Goal: Transaction & Acquisition: Purchase product/service

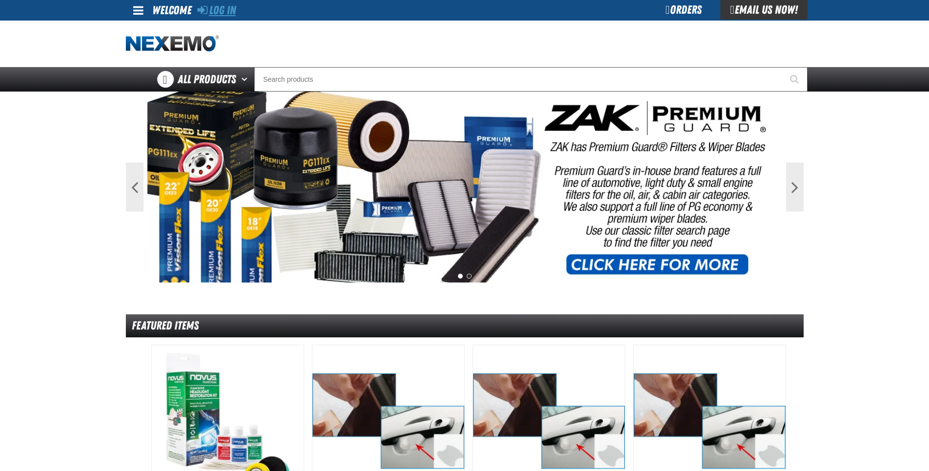
click at [220, 10] on link "Log In" at bounding box center [216, 10] width 39 height 14
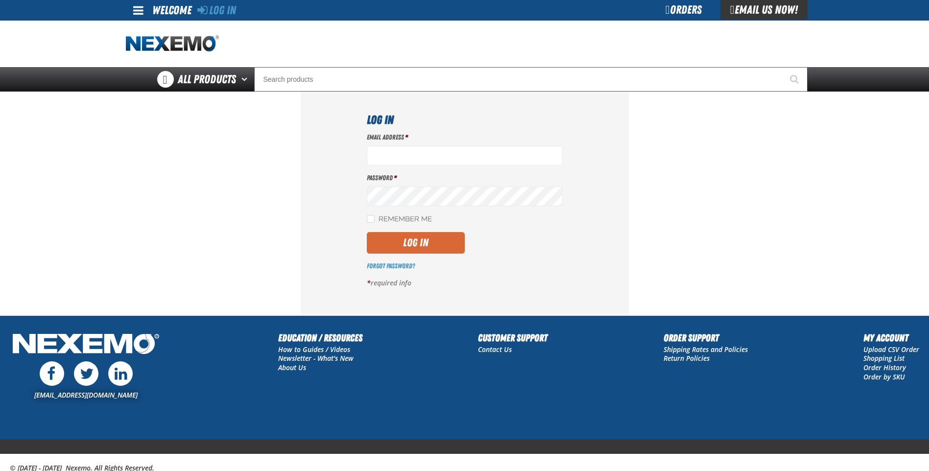
type input "miguel_martinez@vivaautogroup.com"
click at [403, 242] on button "Log In" at bounding box center [416, 243] width 98 height 22
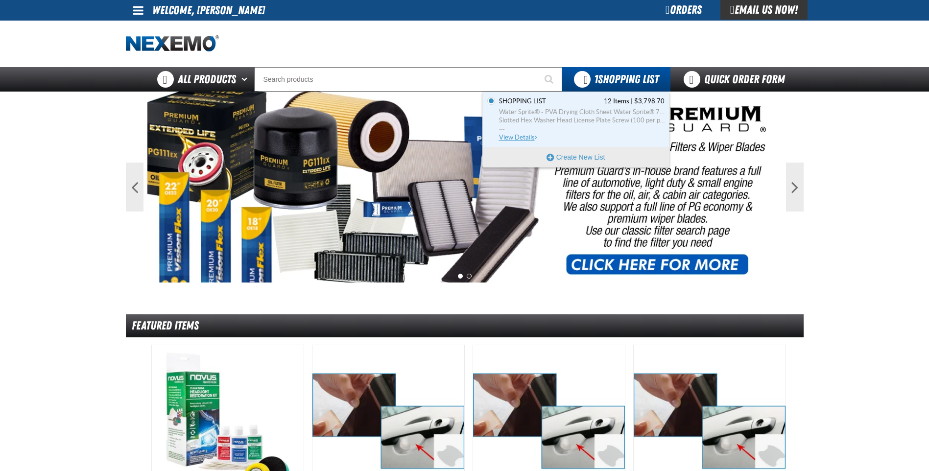
click at [607, 110] on span "Water Sprite® - PVA Drying Cloth Sheet Water Sprite® 791 sq. in. (Sold Individu…" at bounding box center [582, 112] width 166 height 9
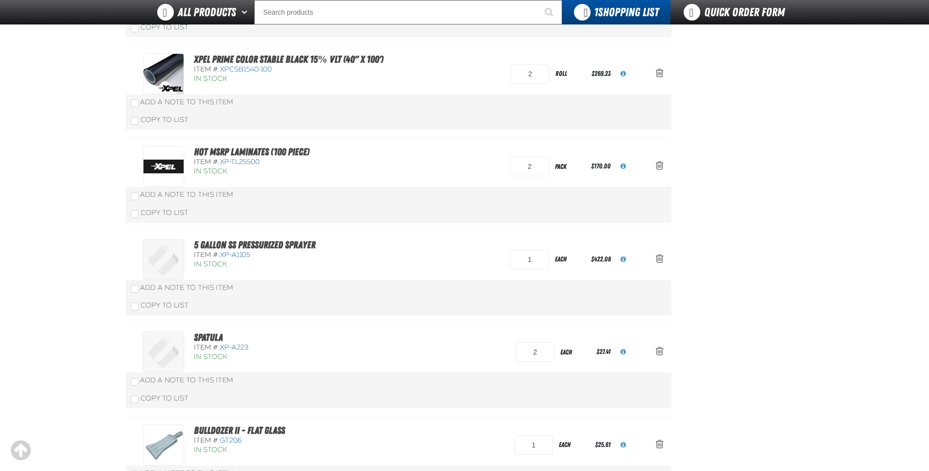
scroll to position [294, 0]
click at [660, 259] on span "Action Remove 5 Gallon SS Pressurized Sprayer from Shopping List" at bounding box center [660, 258] width 8 height 10
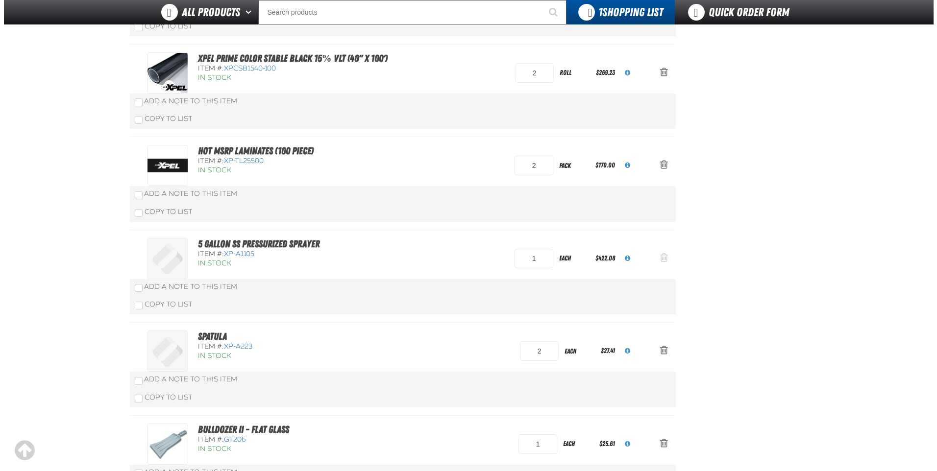
scroll to position [0, 0]
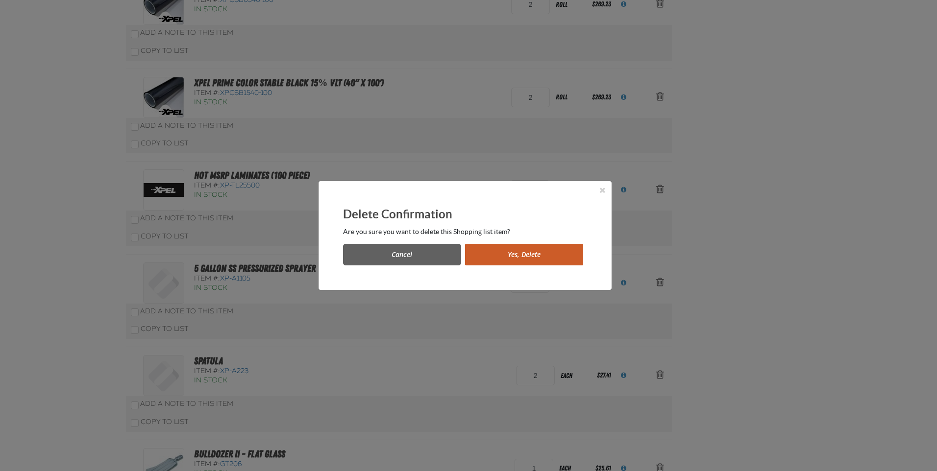
click at [531, 255] on button "Yes, Delete" at bounding box center [524, 255] width 118 height 22
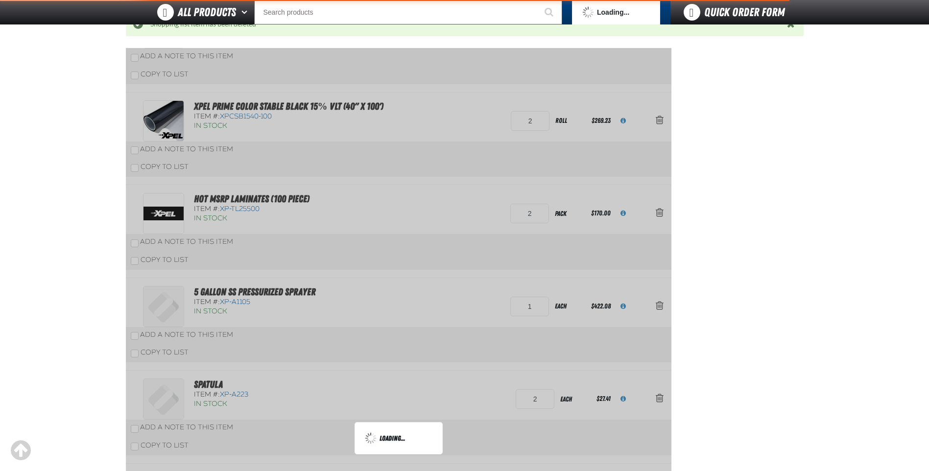
scroll to position [342, 0]
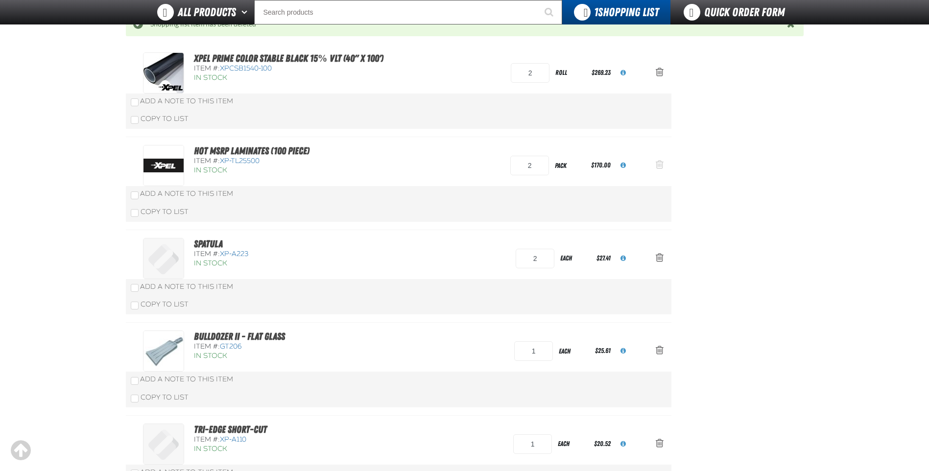
click at [659, 160] on span "Action Remove Hot MSRP Laminates (100 Piece) from Shopping List" at bounding box center [660, 165] width 8 height 10
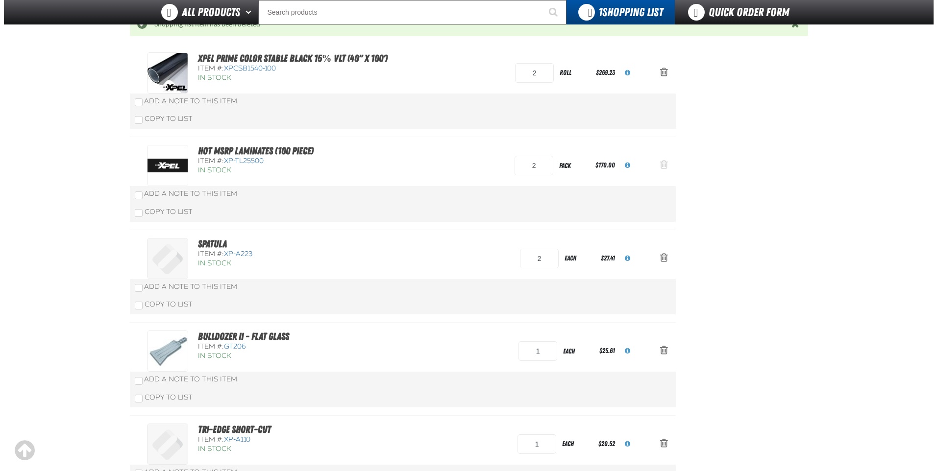
scroll to position [0, 0]
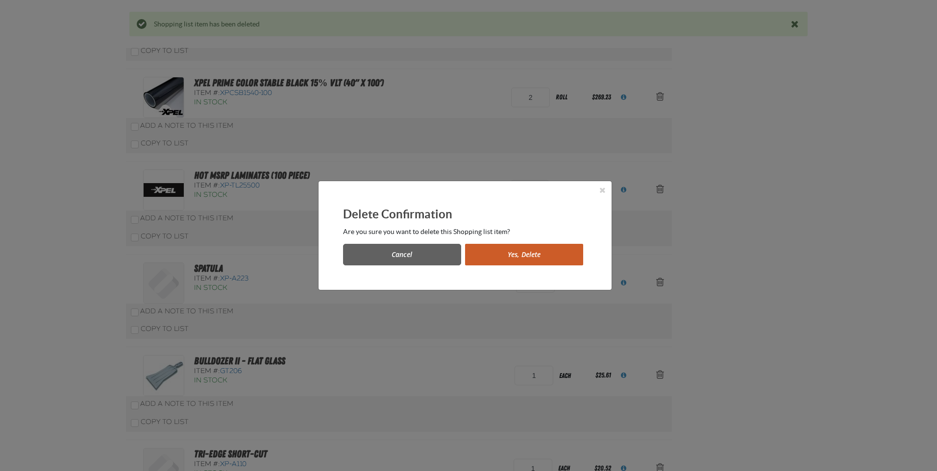
click at [524, 260] on button "Yes, Delete" at bounding box center [524, 255] width 118 height 22
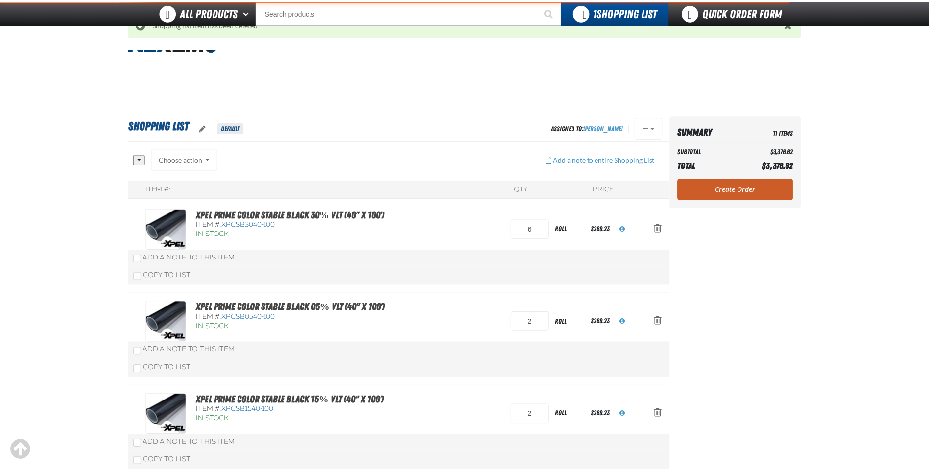
scroll to position [342, 0]
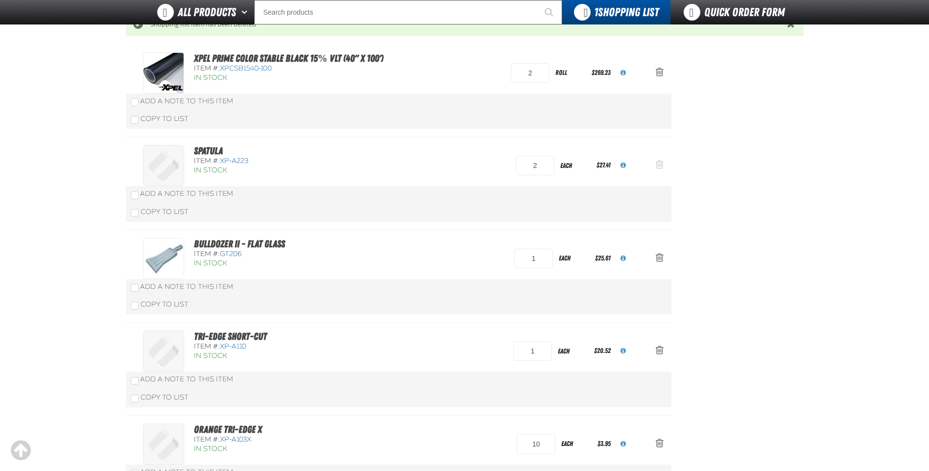
click at [659, 170] on button "Action Remove Spatula from Shopping List" at bounding box center [660, 166] width 24 height 22
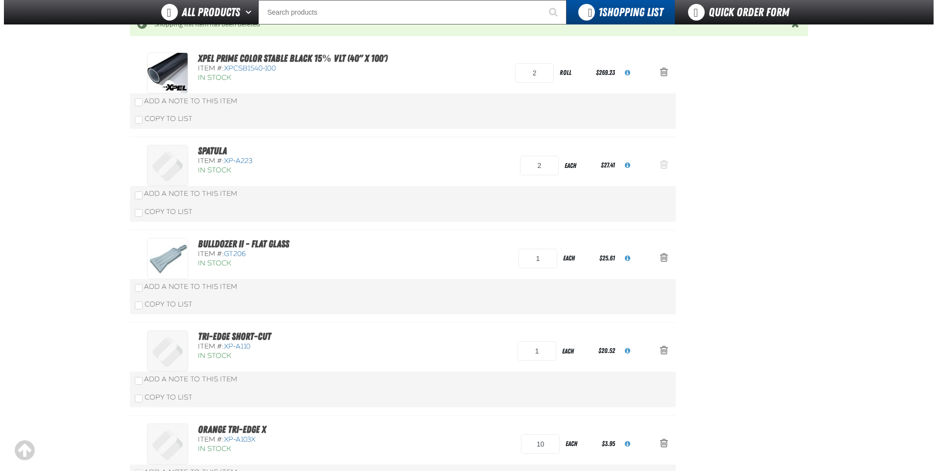
scroll to position [0, 0]
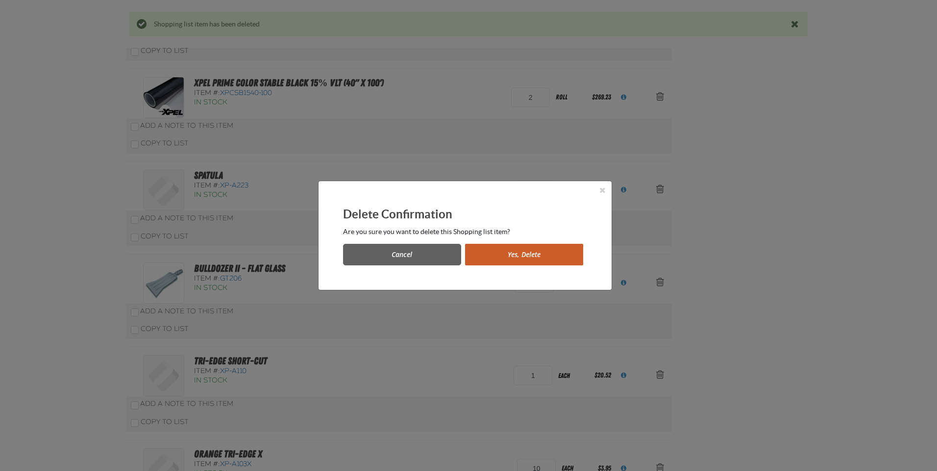
click at [506, 260] on button "Yes, Delete" at bounding box center [524, 255] width 118 height 22
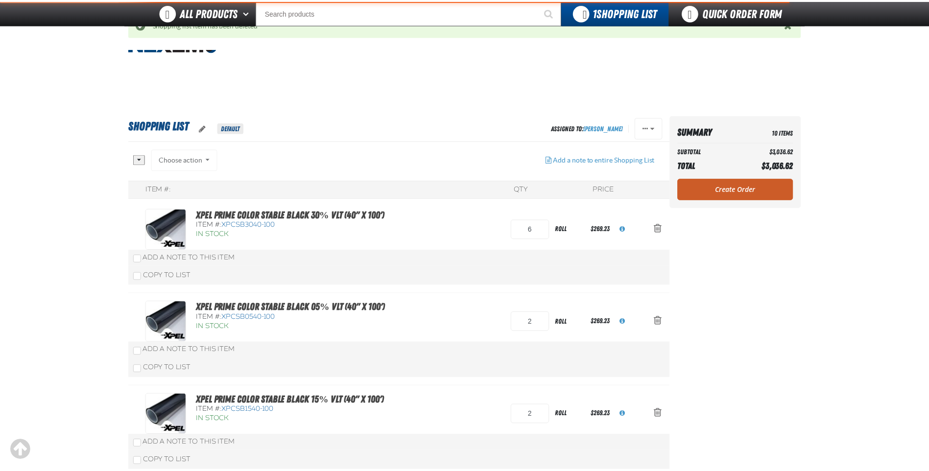
scroll to position [342, 0]
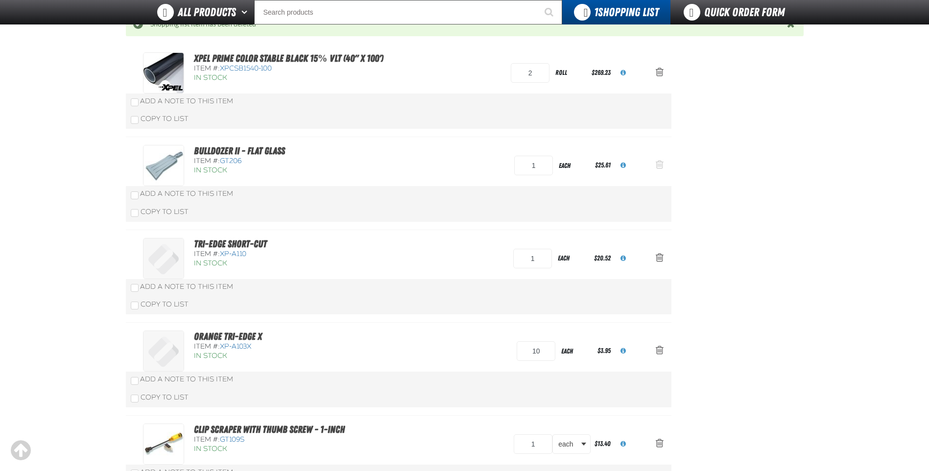
click at [658, 165] on span "Action Remove Bulldozer II - Flat Glass from Shopping List" at bounding box center [660, 165] width 8 height 10
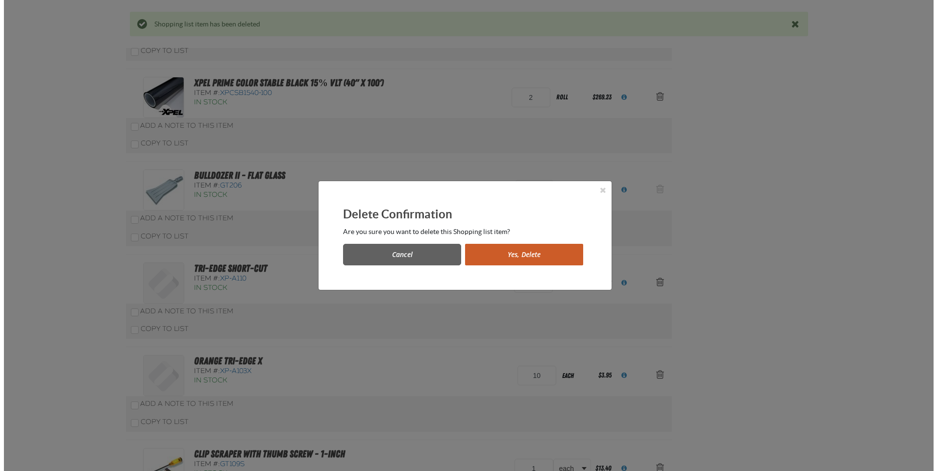
scroll to position [0, 0]
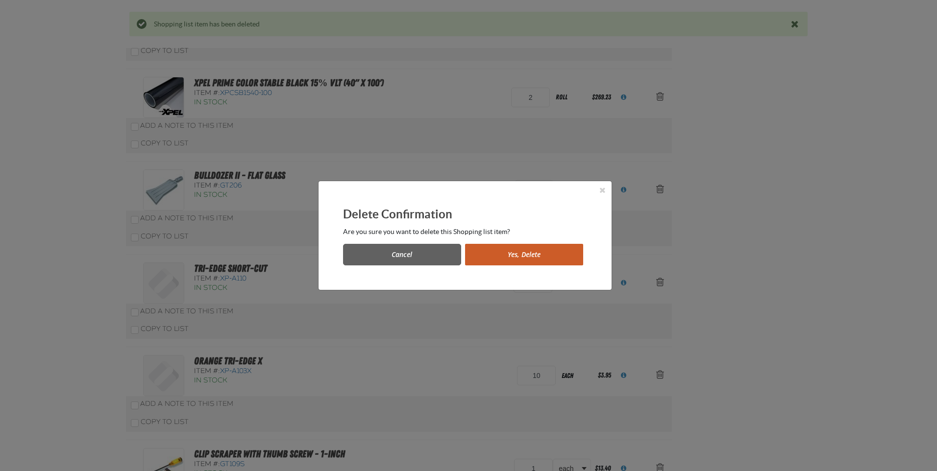
click at [519, 257] on button "Yes, Delete" at bounding box center [524, 255] width 118 height 22
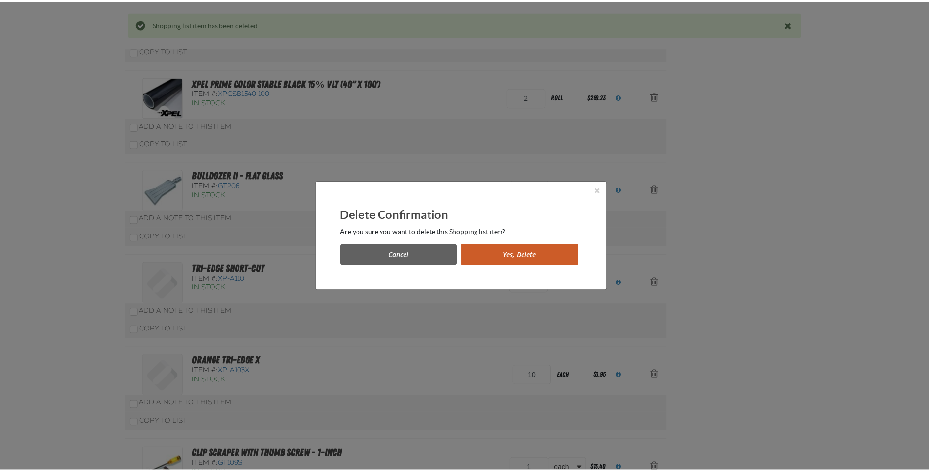
scroll to position [342, 0]
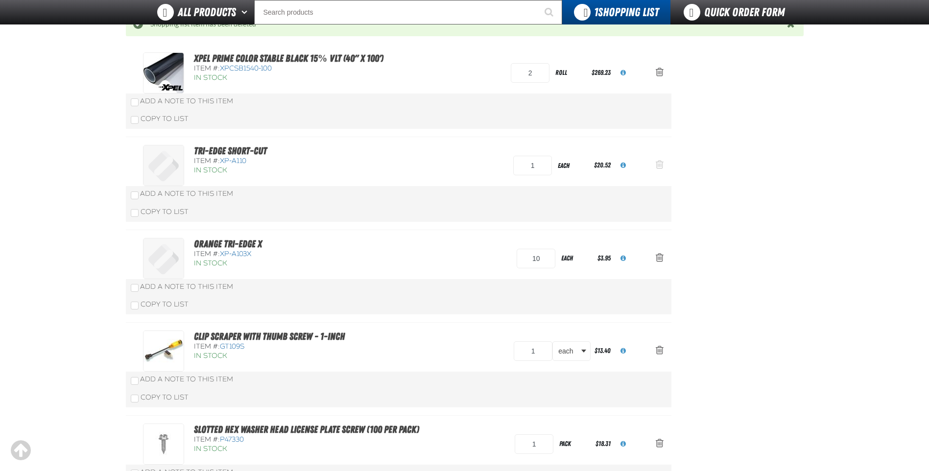
click at [658, 163] on span "Action Remove TRI-EDGE Short-Cut from Shopping List" at bounding box center [660, 165] width 8 height 10
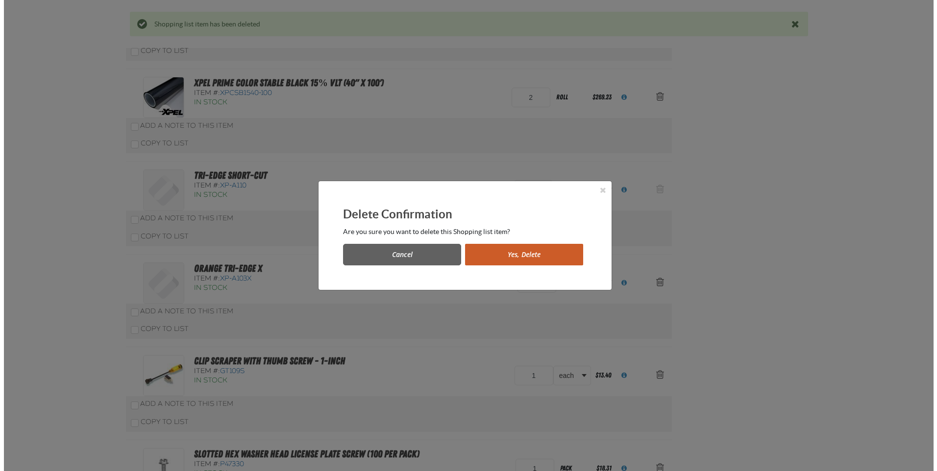
scroll to position [0, 0]
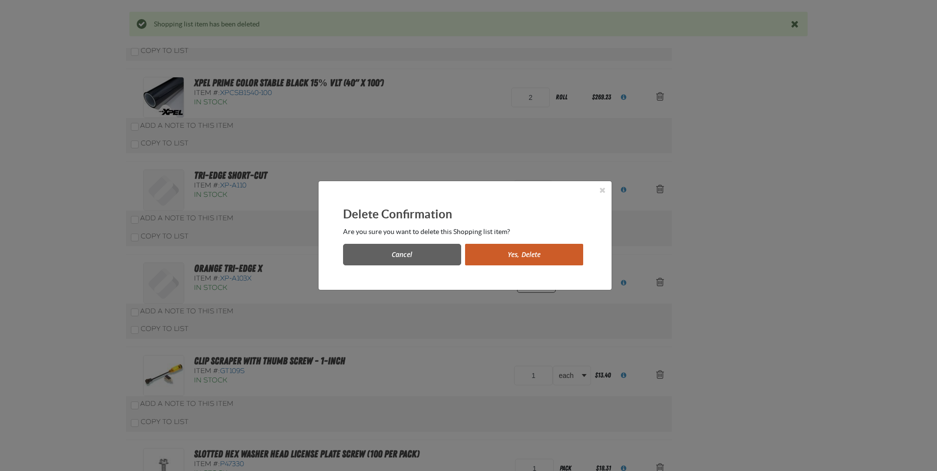
click at [520, 253] on button "Yes, Delete" at bounding box center [524, 255] width 118 height 22
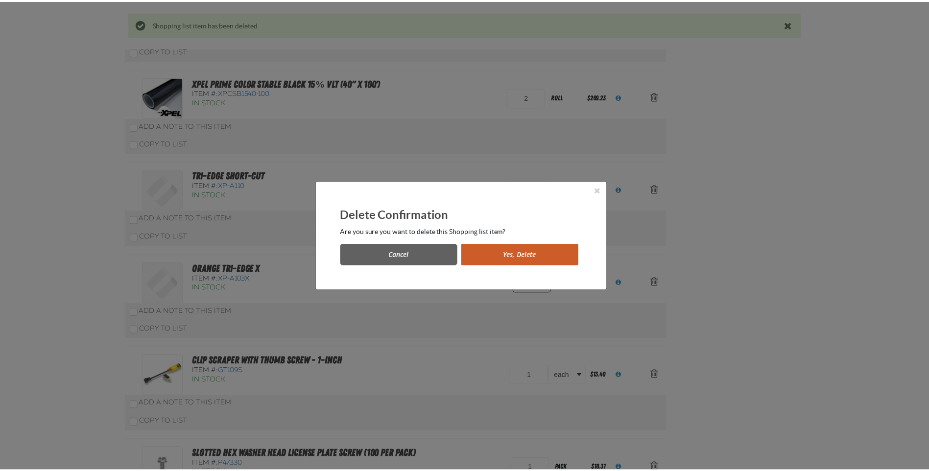
scroll to position [342, 0]
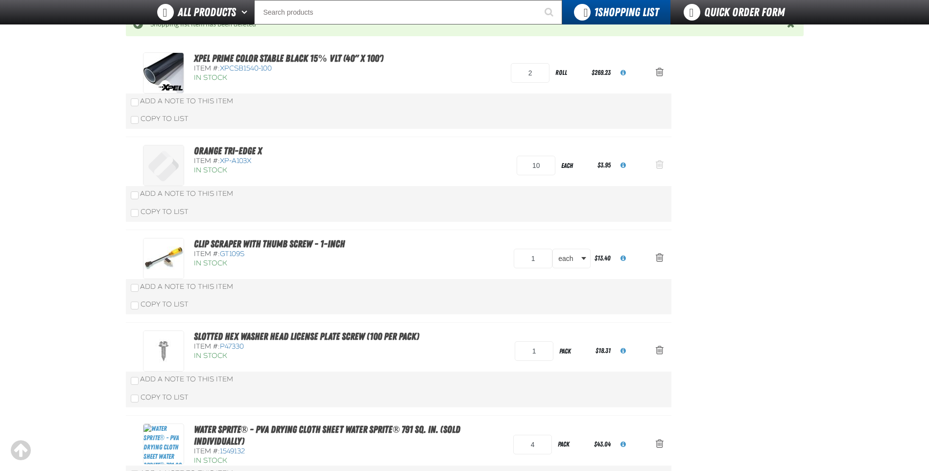
click at [655, 168] on button "Action Remove Orange Tri-Edge X from Shopping List" at bounding box center [660, 166] width 24 height 22
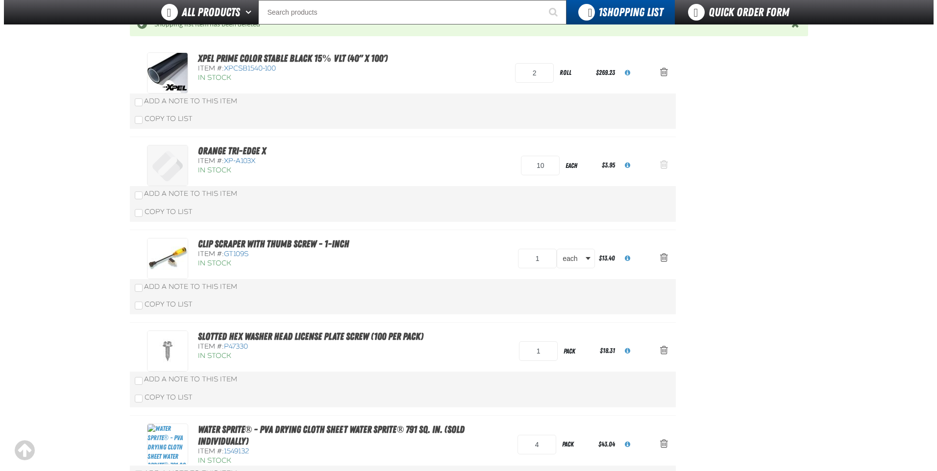
scroll to position [0, 0]
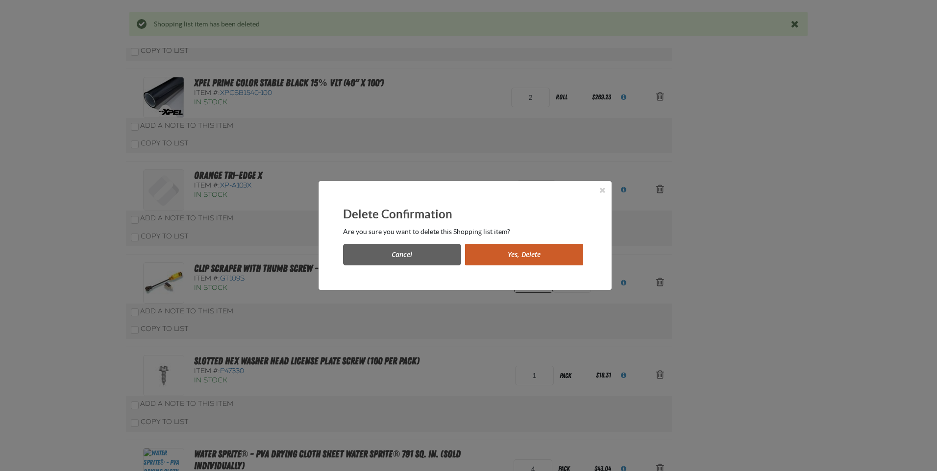
click at [526, 249] on button "Yes, Delete" at bounding box center [524, 255] width 118 height 22
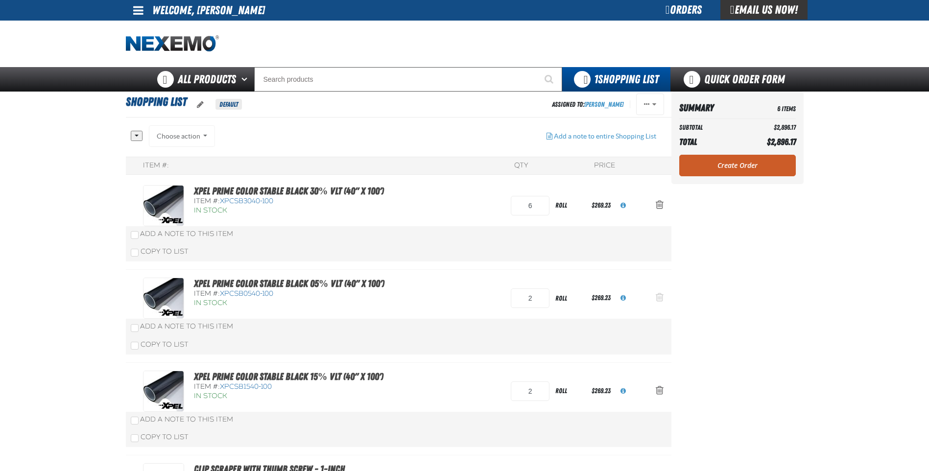
click at [662, 296] on span "Action Remove XPEL PRIME Color Stable Black 05% VLT (40&quot; x 100&#039;) from…" at bounding box center [660, 297] width 8 height 10
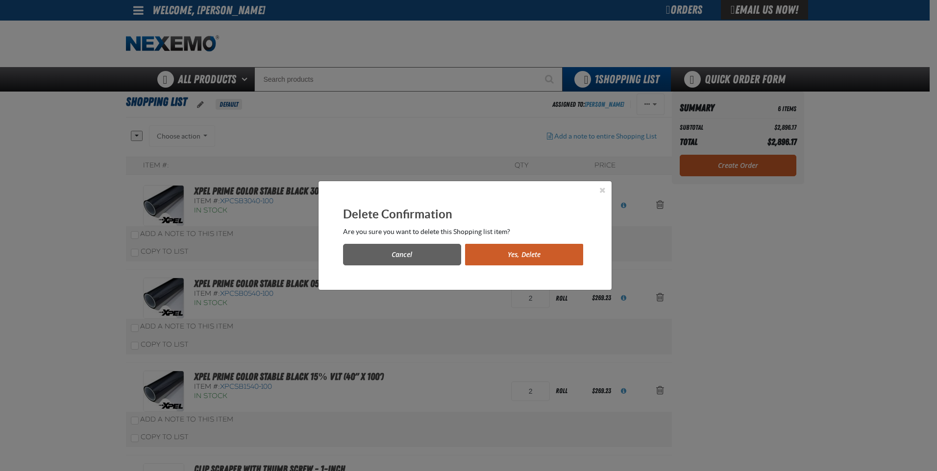
click at [510, 257] on button "Yes, Delete" at bounding box center [524, 255] width 118 height 22
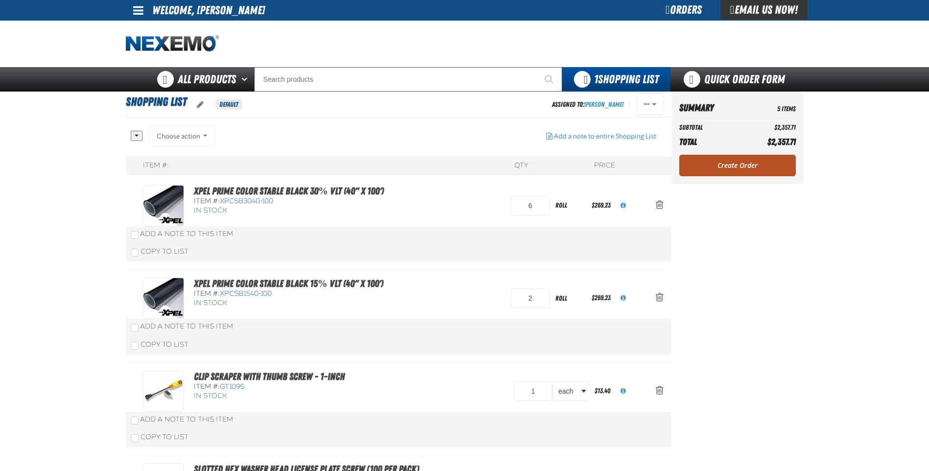
click at [737, 171] on link "Create Order" at bounding box center [737, 166] width 117 height 22
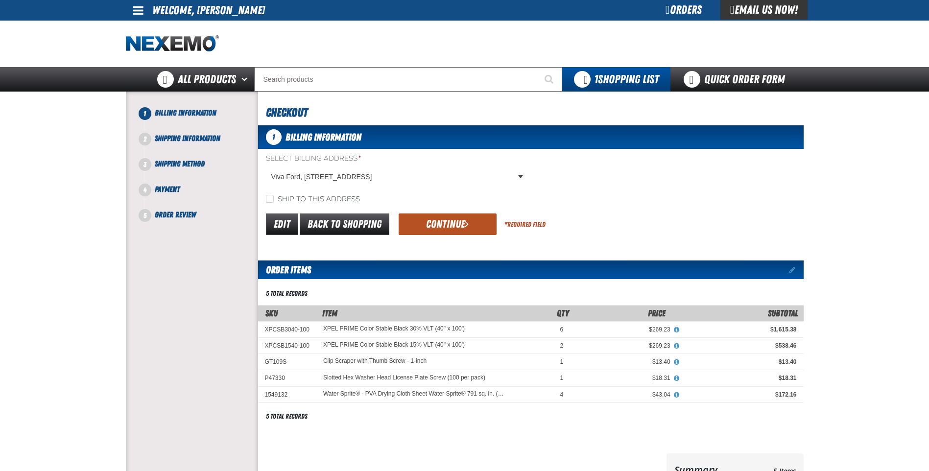
click at [456, 217] on button "Continue" at bounding box center [448, 225] width 98 height 22
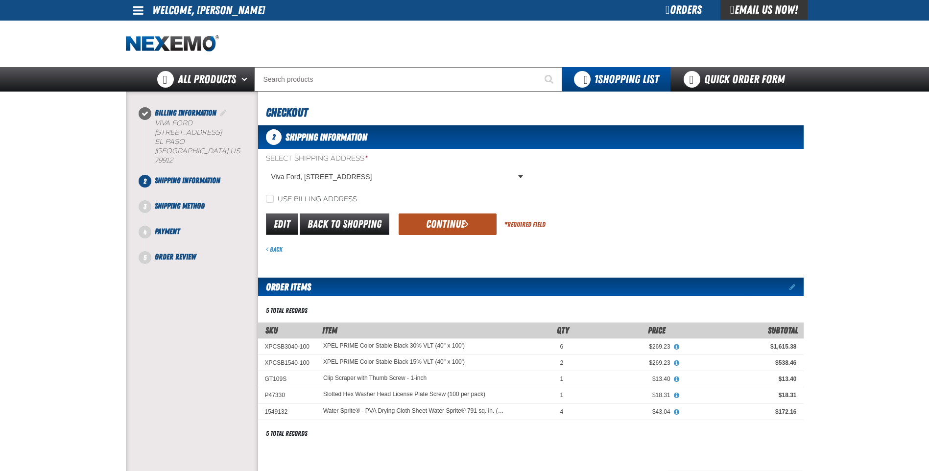
click at [455, 217] on button "Continue" at bounding box center [448, 225] width 98 height 22
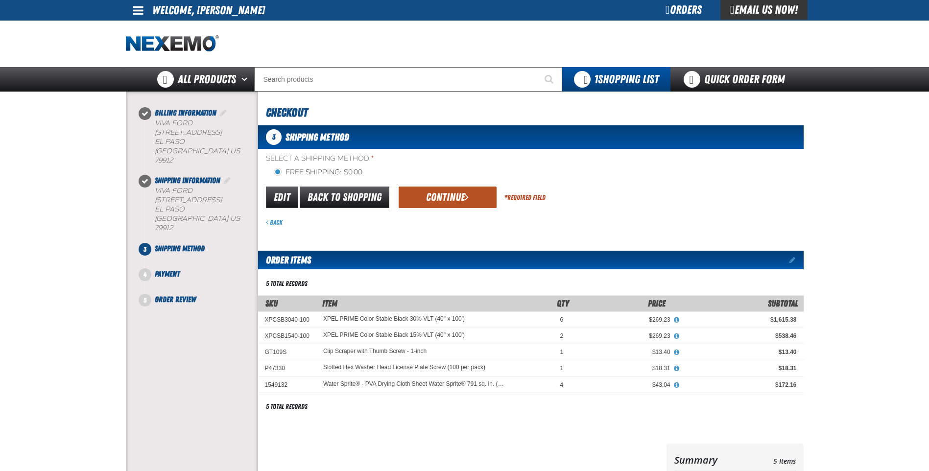
click at [445, 195] on button "Continue" at bounding box center [448, 198] width 98 height 22
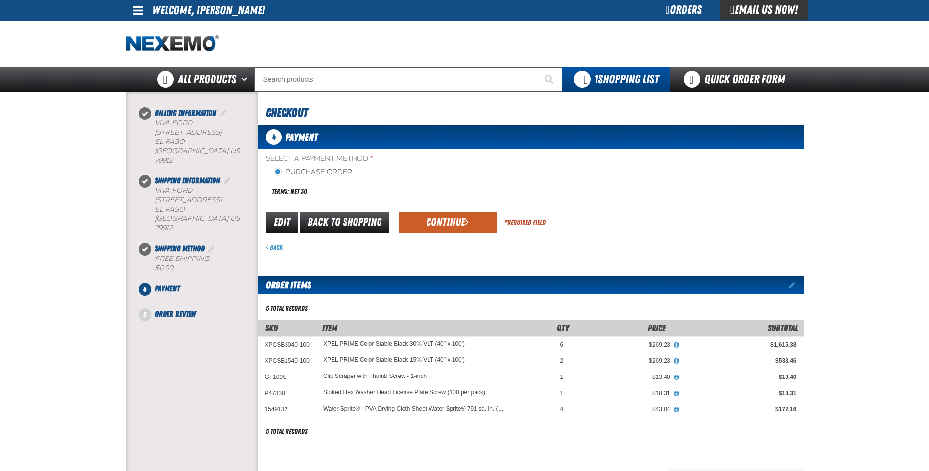
click at [441, 218] on button "Continue" at bounding box center [448, 223] width 98 height 22
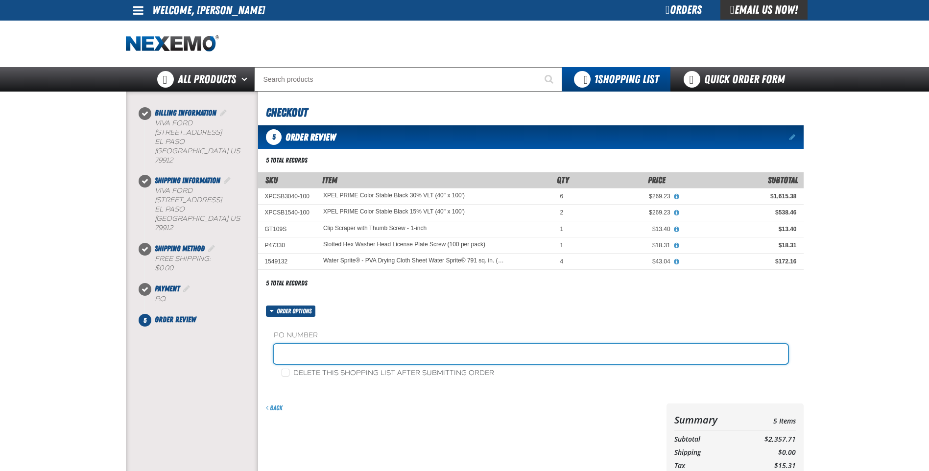
click at [304, 363] on input "text" at bounding box center [531, 354] width 514 height 20
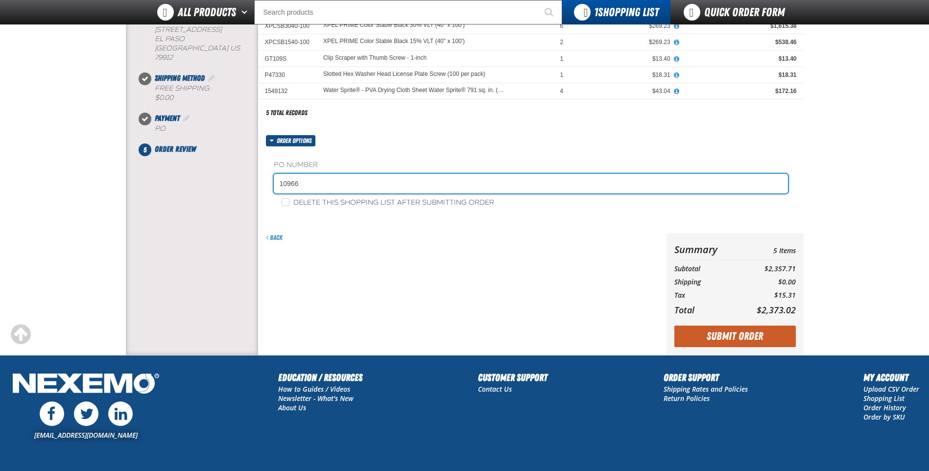
scroll to position [147, 0]
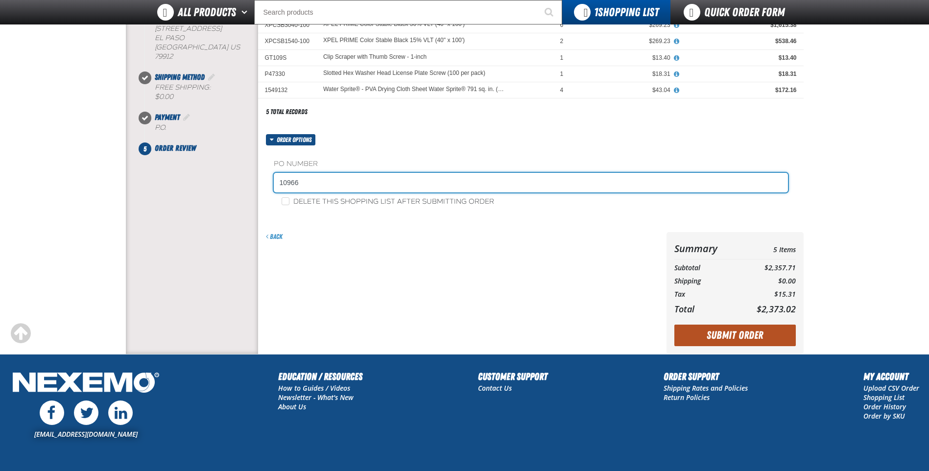
type input "10966"
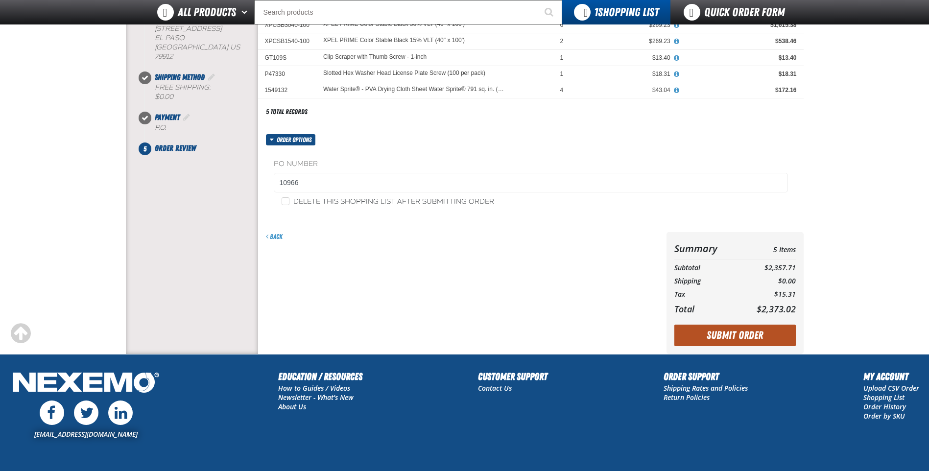
click at [743, 334] on button "Submit Order" at bounding box center [735, 336] width 121 height 22
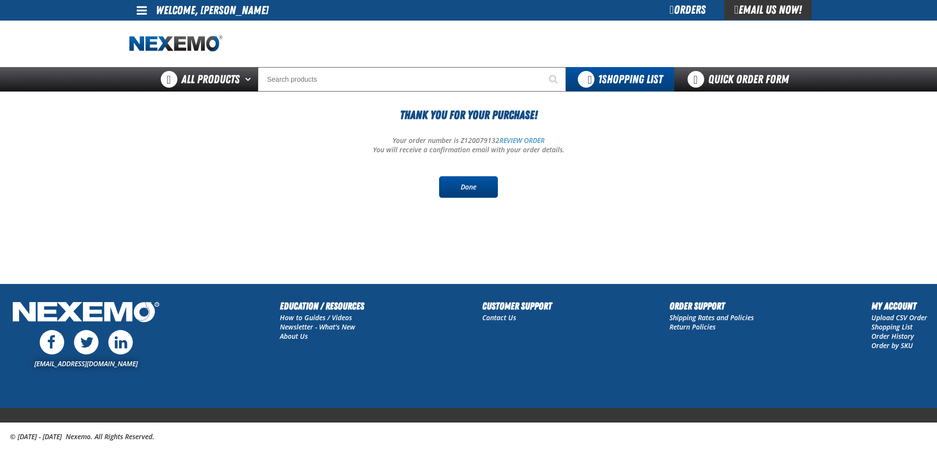
click at [457, 181] on link "Done" at bounding box center [468, 187] width 59 height 22
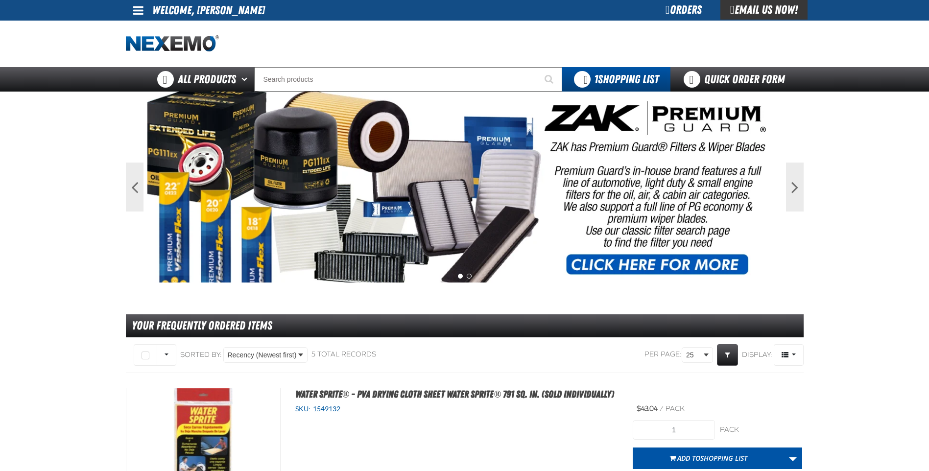
click at [337, 32] on div at bounding box center [465, 44] width 678 height 47
